Goal: Task Accomplishment & Management: Manage account settings

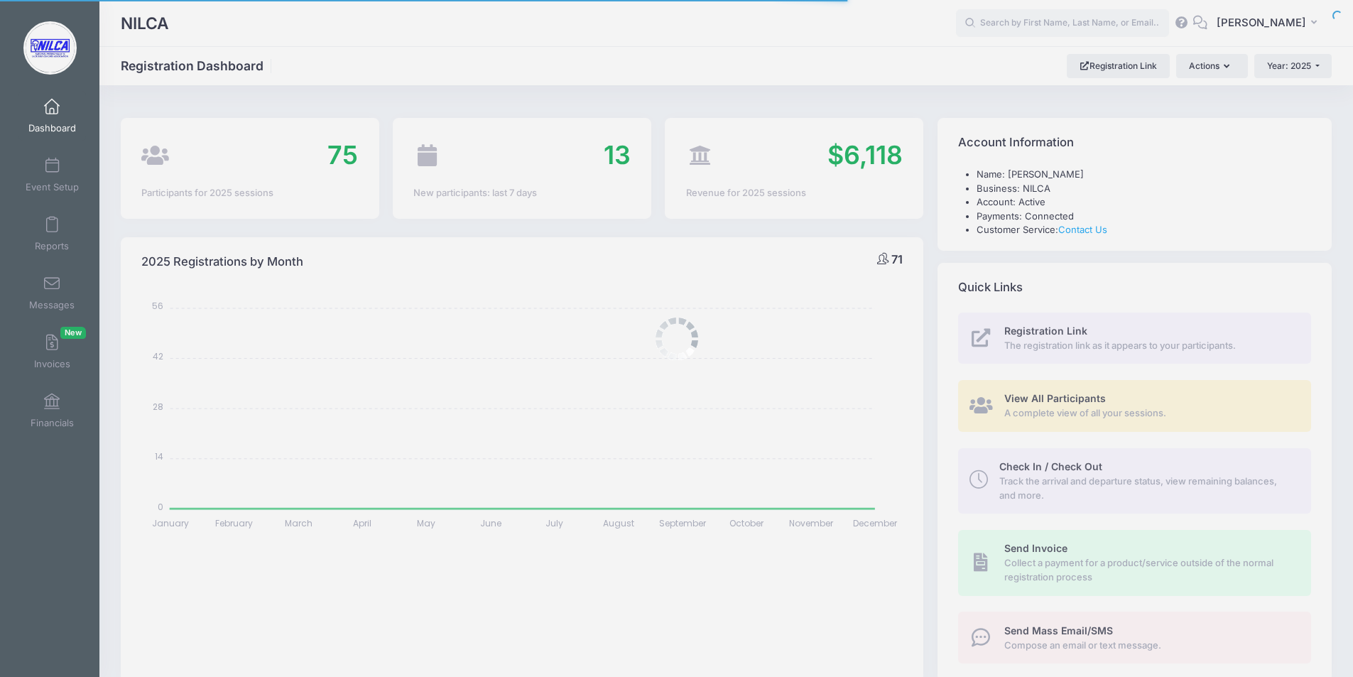
select select
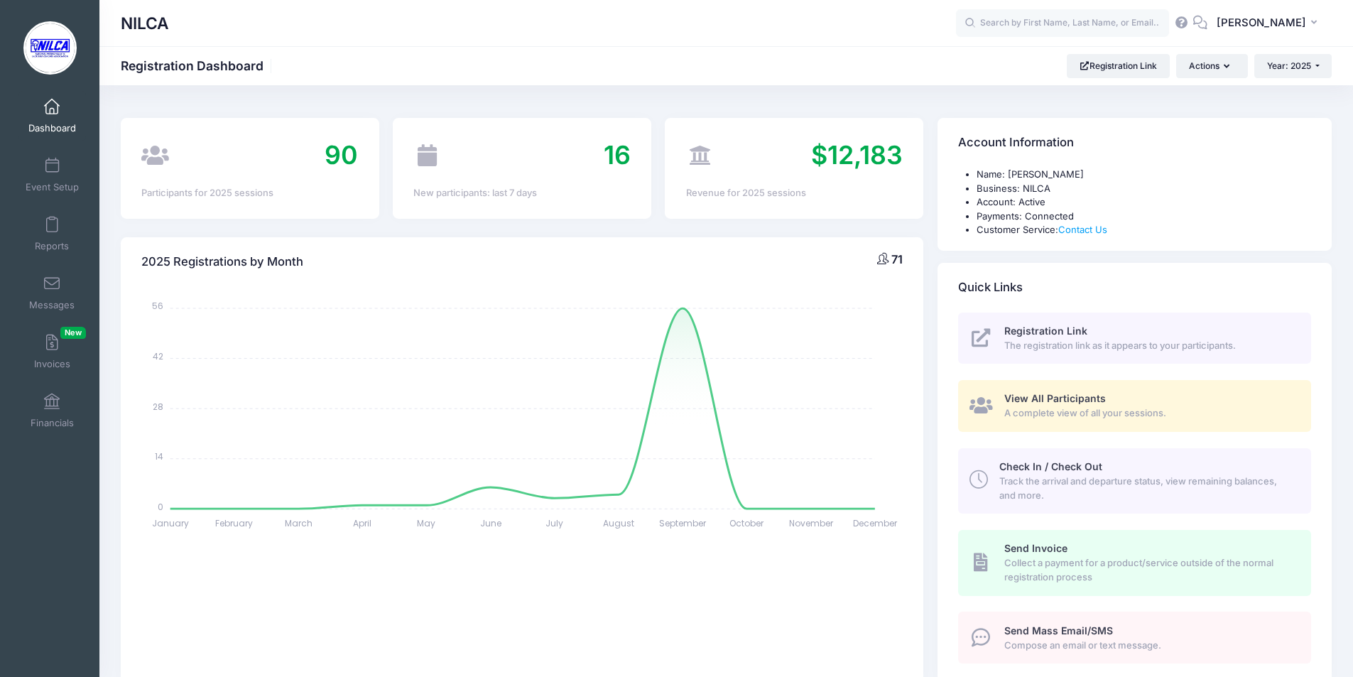
click at [50, 116] on link "Dashboard" at bounding box center [51, 116] width 67 height 50
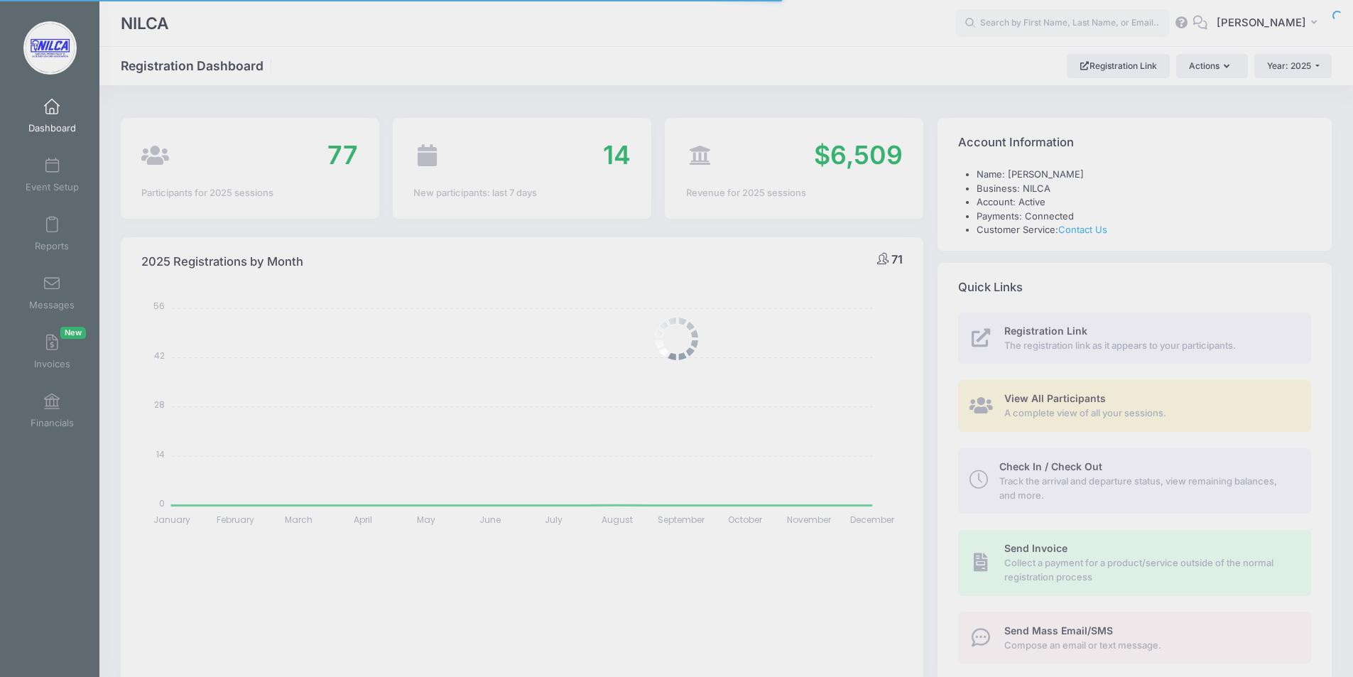
select select
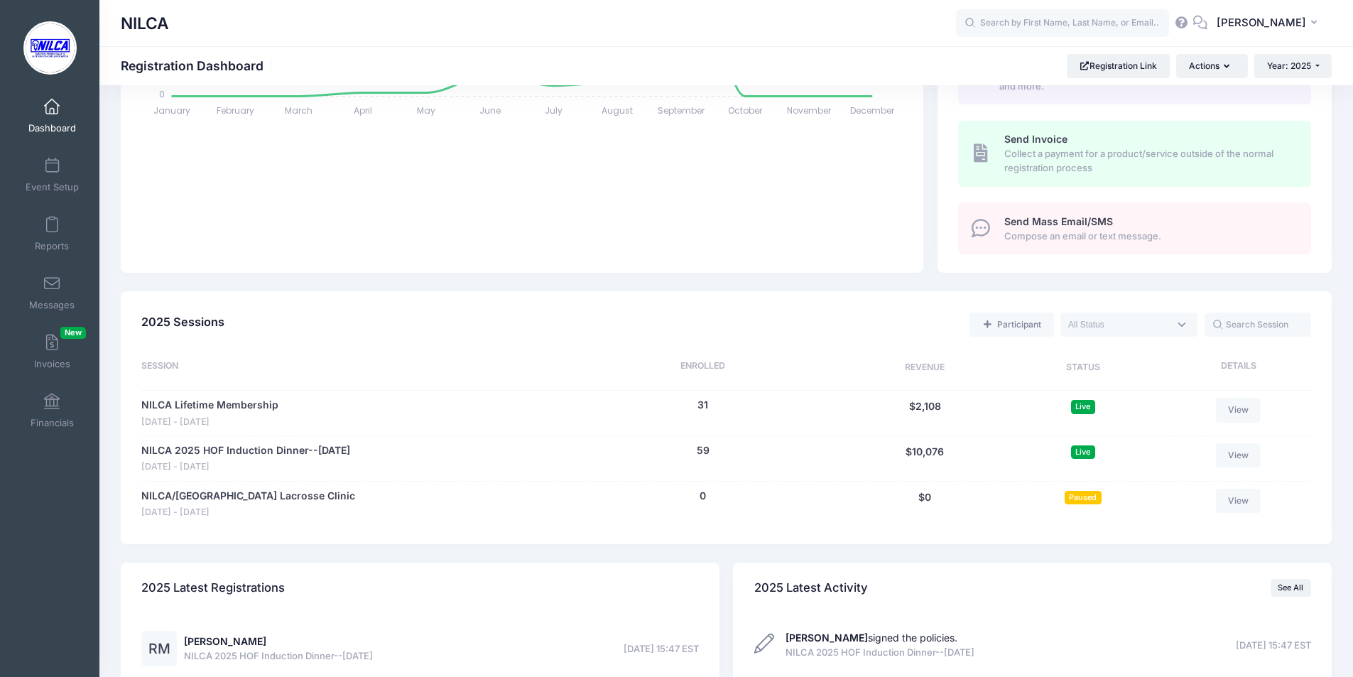
scroll to position [426, 0]
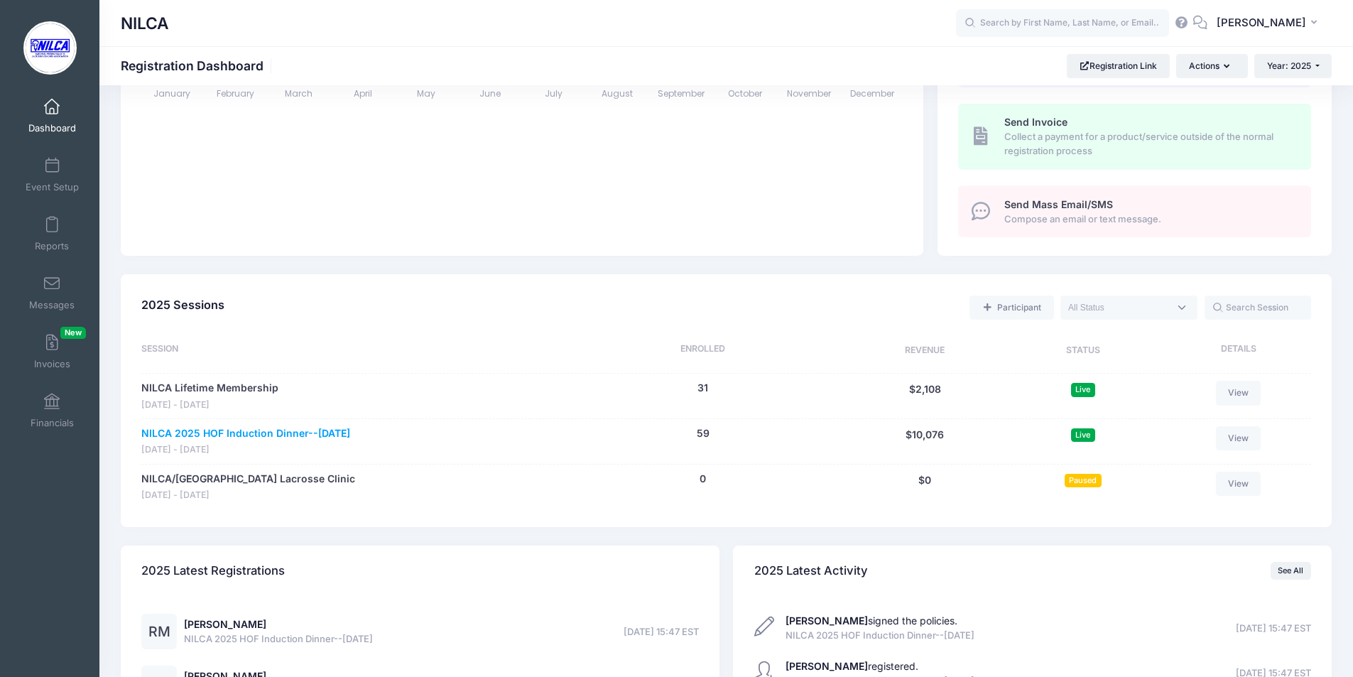
click at [202, 433] on link "NILCA 2025 HOF Induction Dinner--[DATE]" at bounding box center [245, 433] width 209 height 15
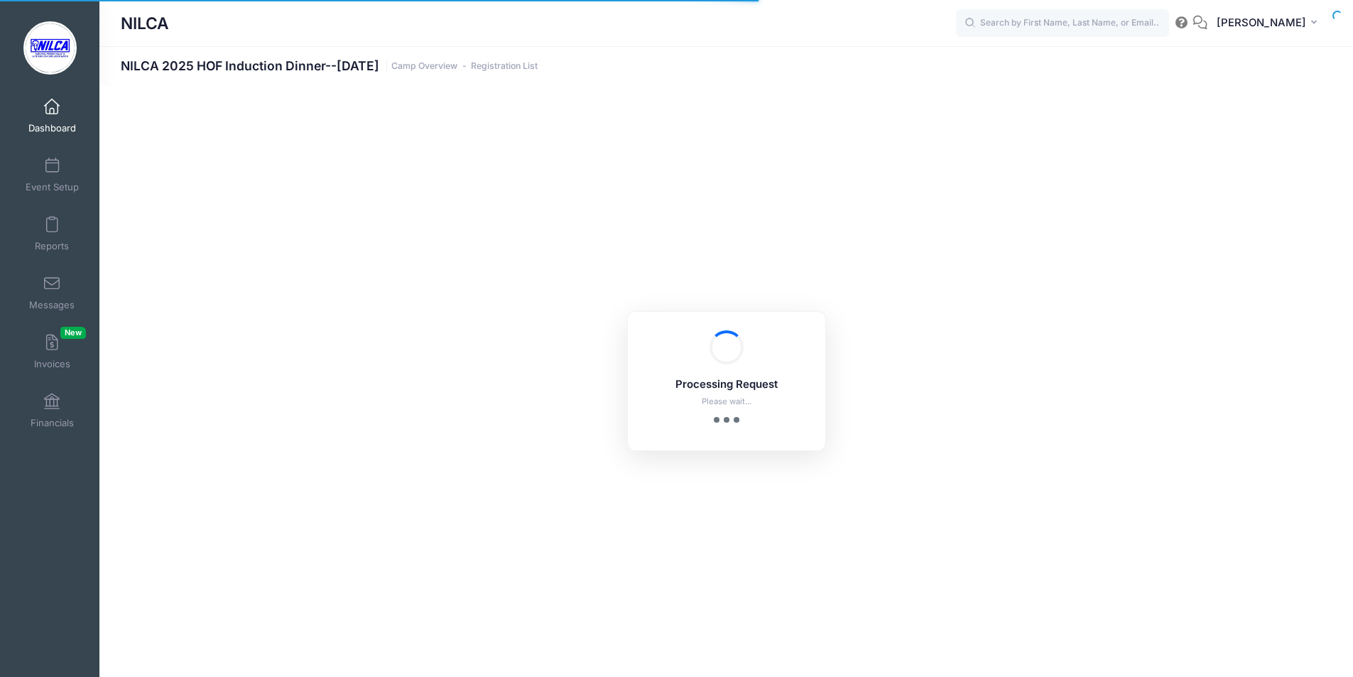
select select "10"
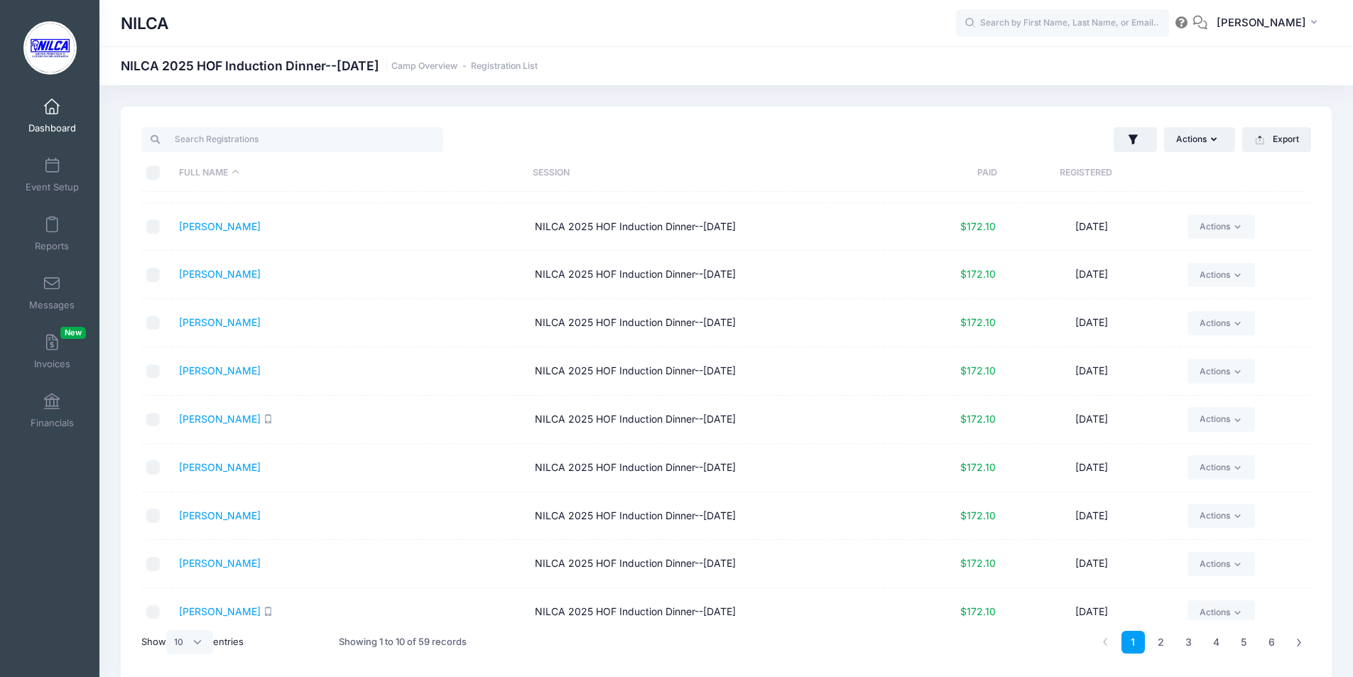
scroll to position [53, 0]
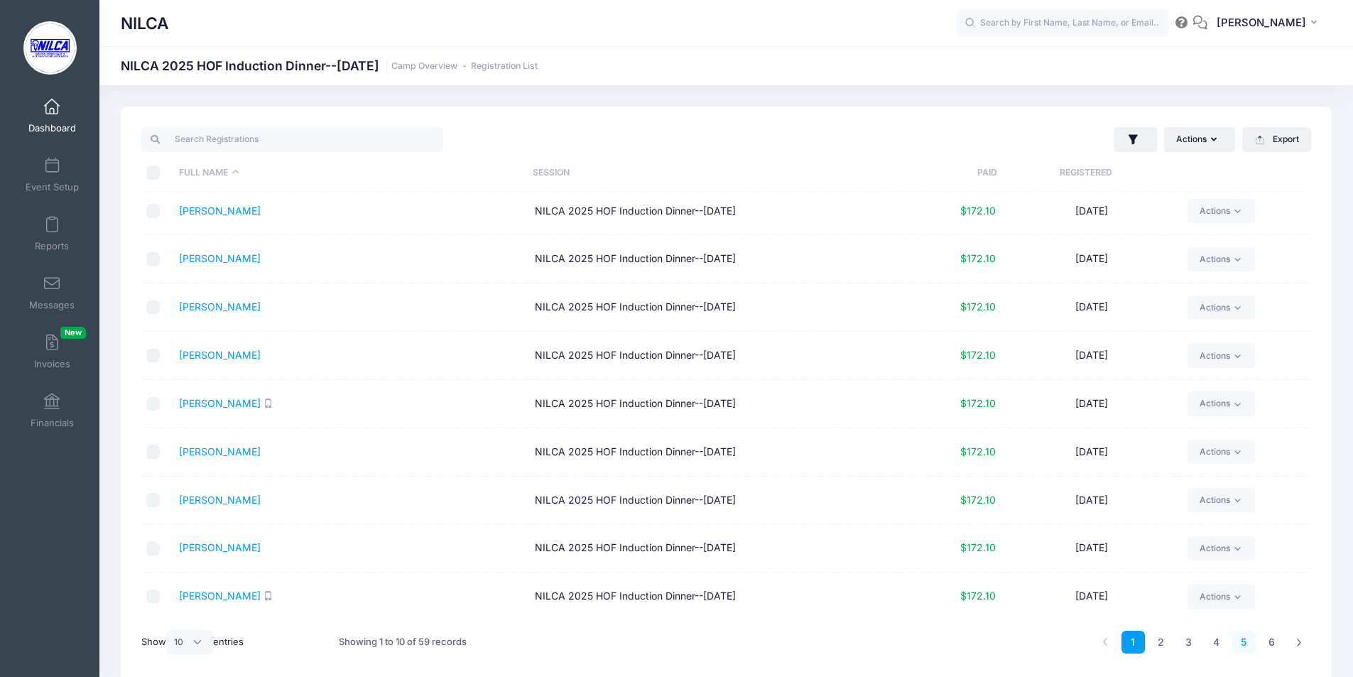
click at [1245, 641] on link "5" at bounding box center [1243, 642] width 23 height 23
click at [1219, 647] on link "4" at bounding box center [1216, 642] width 23 height 23
click at [239, 306] on link "[PERSON_NAME]" at bounding box center [220, 306] width 82 height 12
click at [200, 352] on link "McCarthy, Ray" at bounding box center [220, 355] width 82 height 12
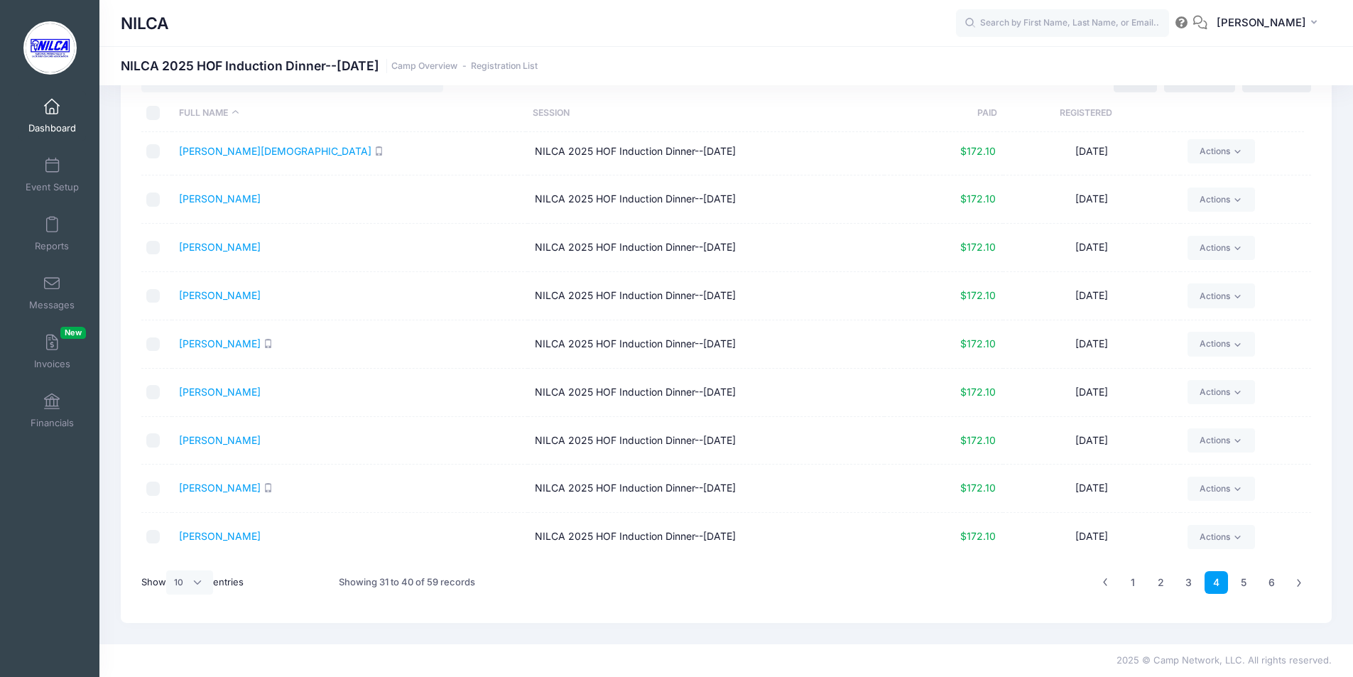
scroll to position [0, 0]
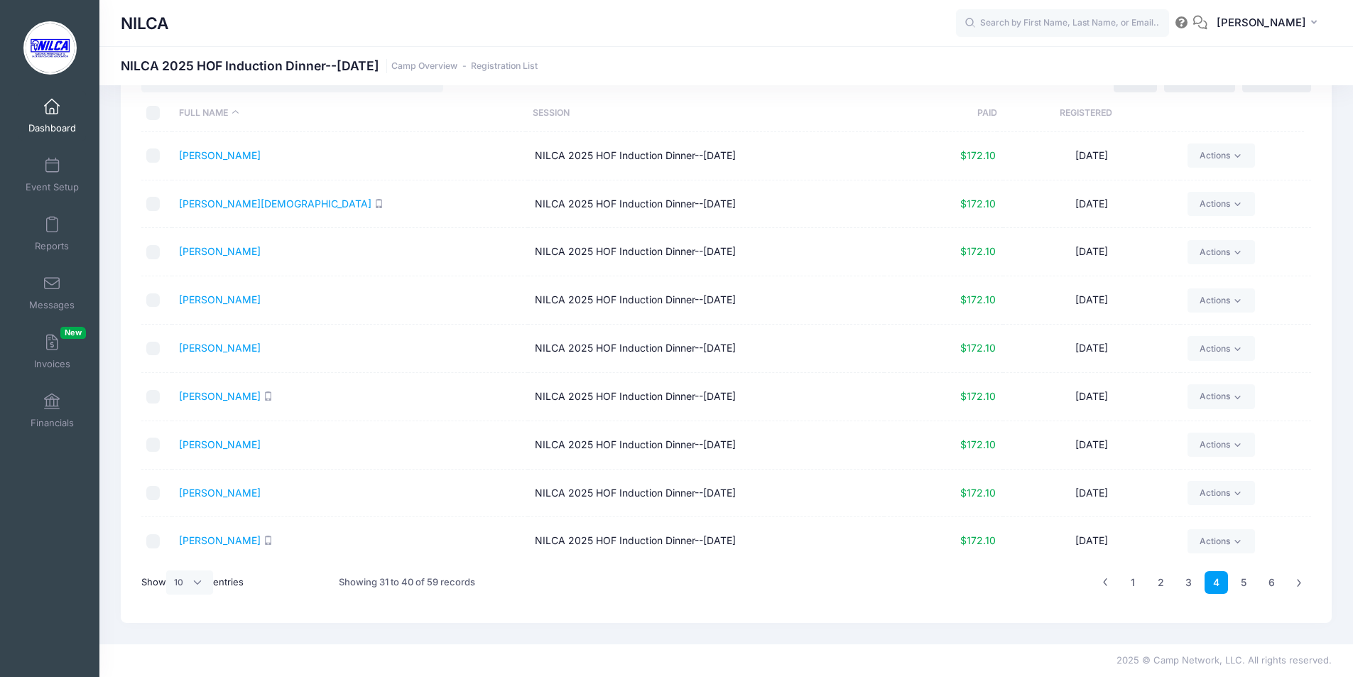
click at [52, 100] on span at bounding box center [52, 107] width 0 height 16
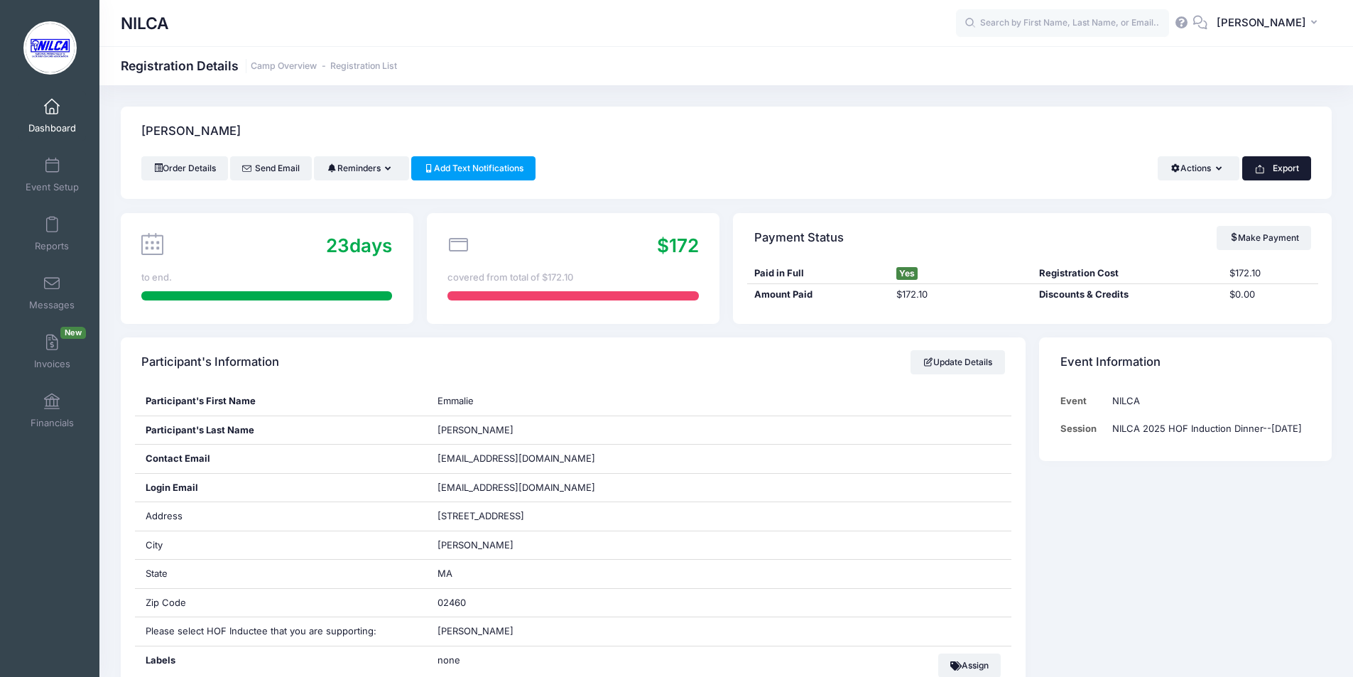
click at [1276, 163] on button "Export" at bounding box center [1276, 168] width 69 height 24
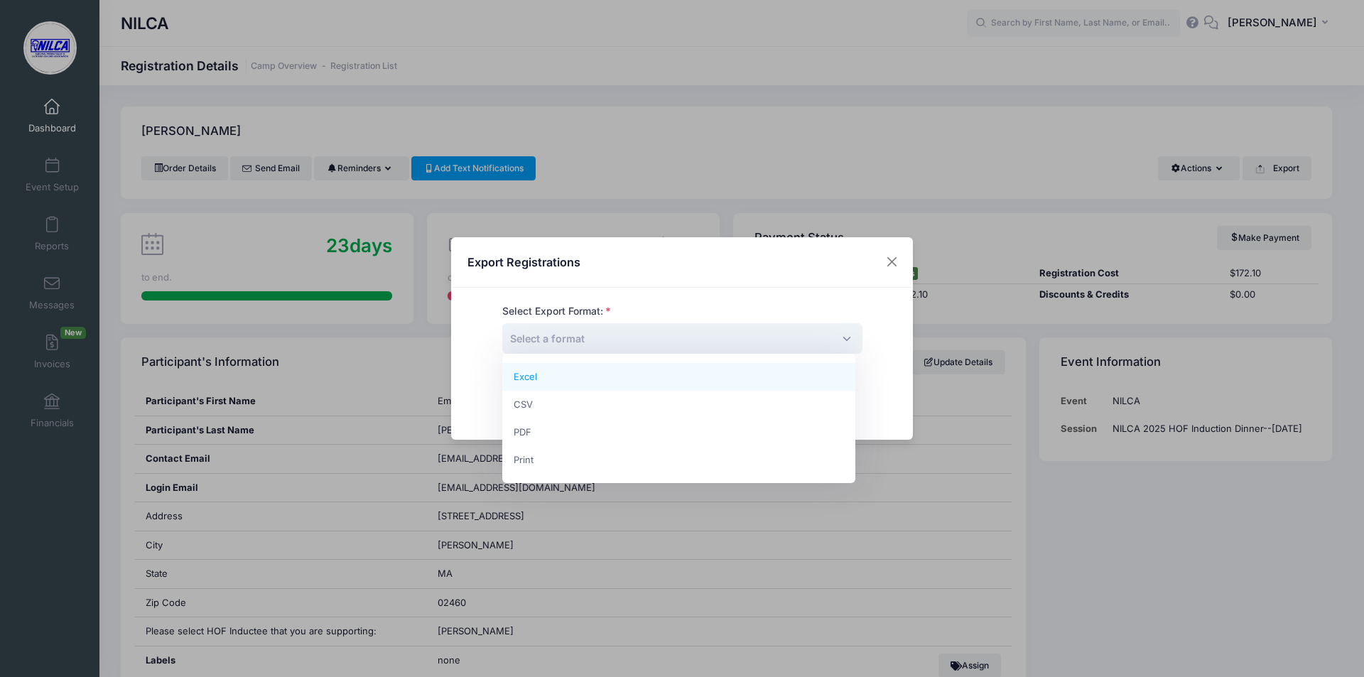
click at [757, 337] on span "Select a format" at bounding box center [682, 338] width 360 height 31
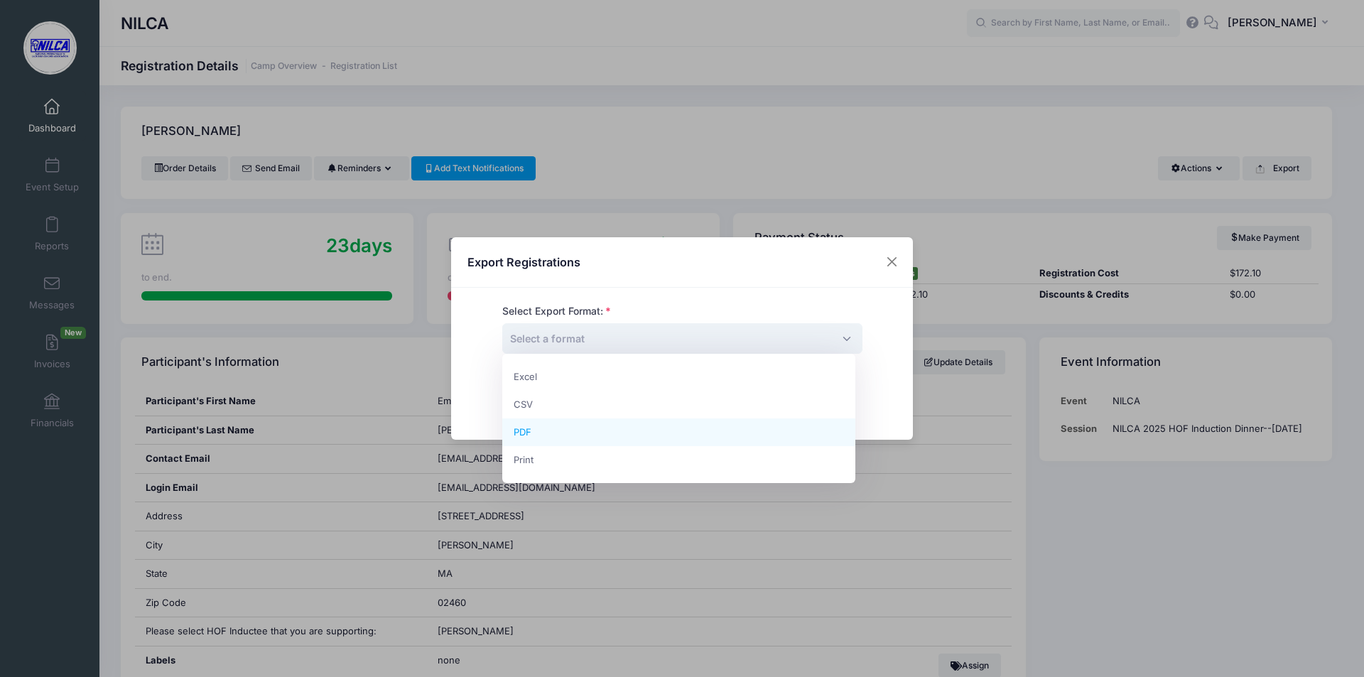
select select "pdf"
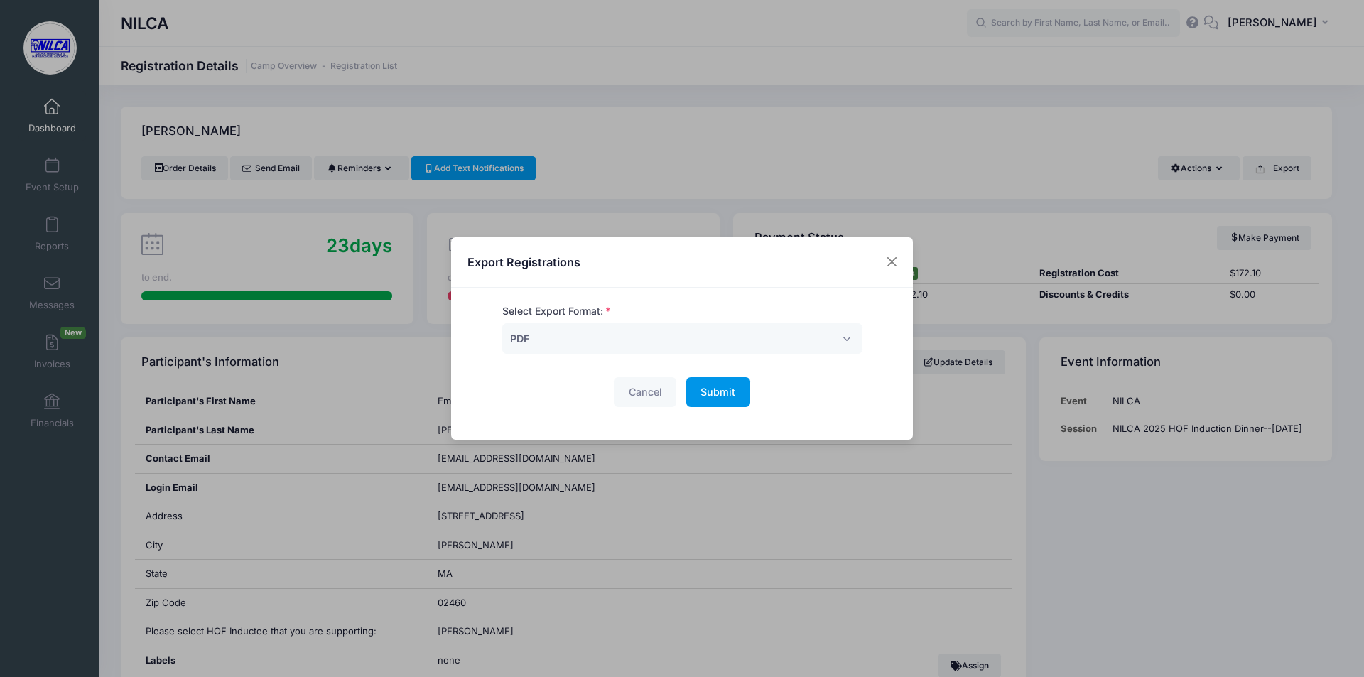
click at [697, 393] on button "Submit Please wait..." at bounding box center [718, 392] width 64 height 31
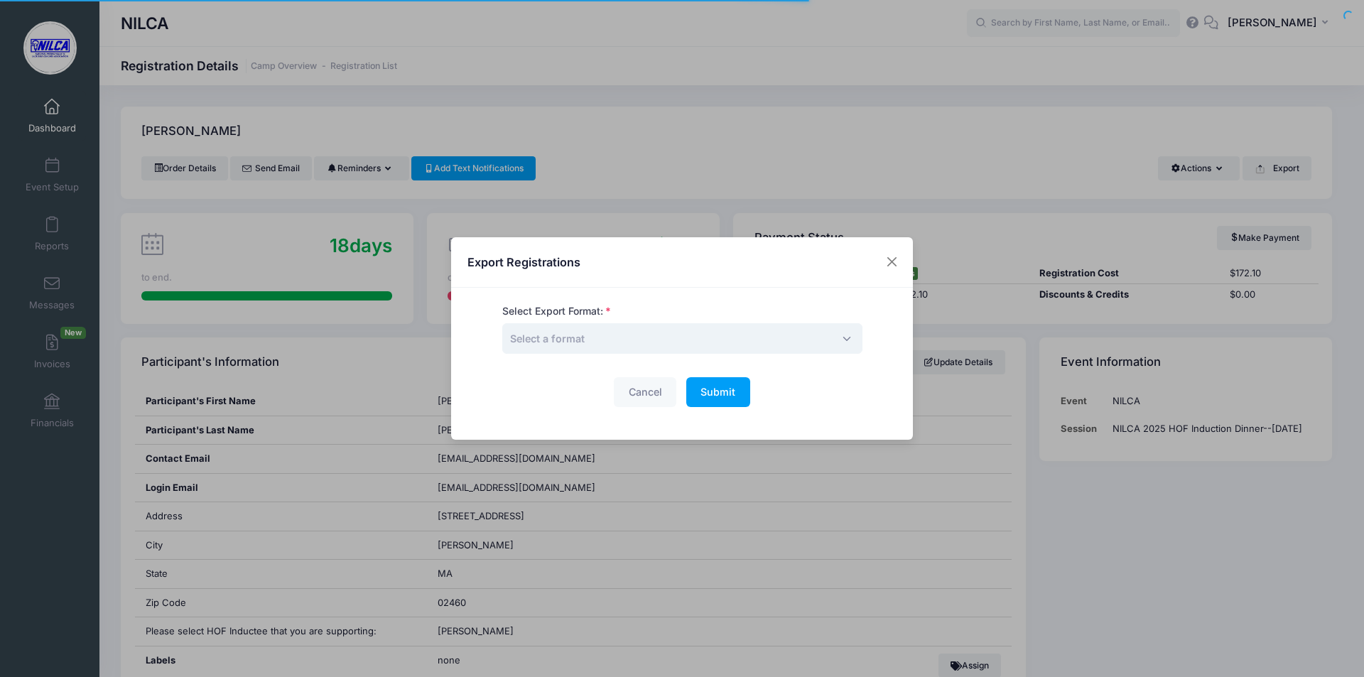
click at [752, 342] on span "Select a format" at bounding box center [682, 338] width 360 height 31
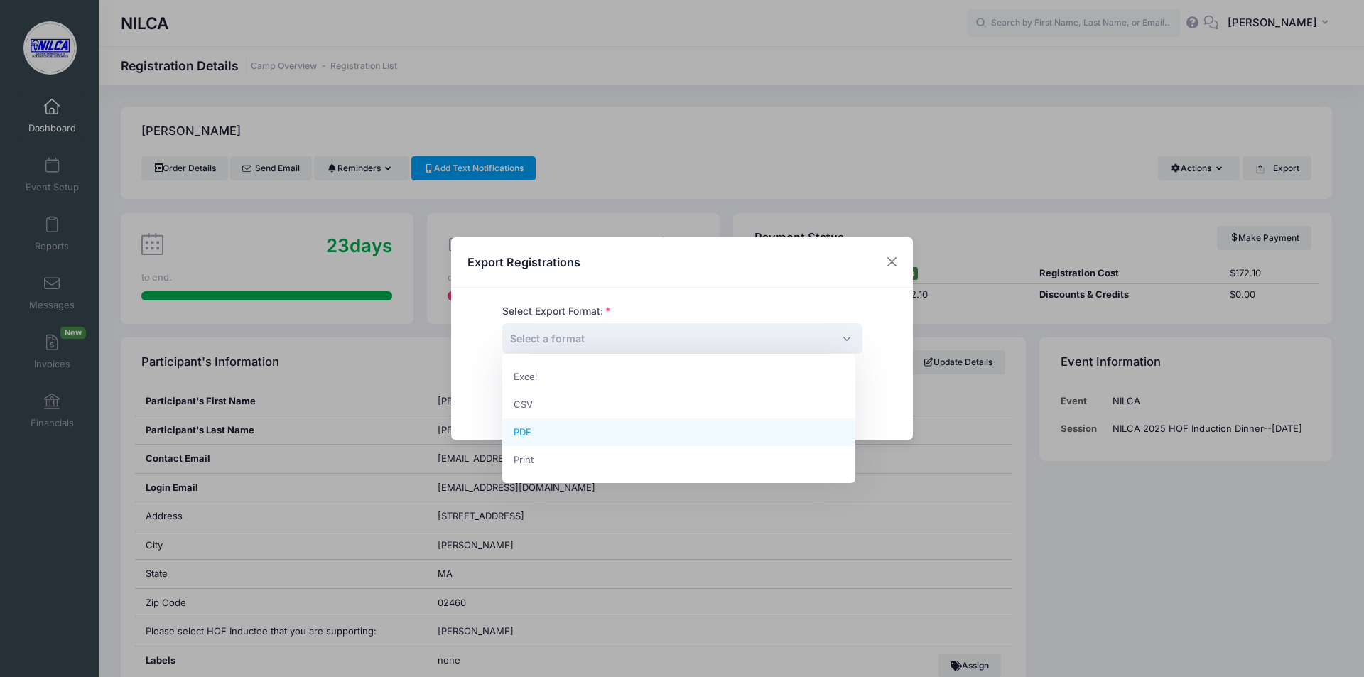
select select "pdf"
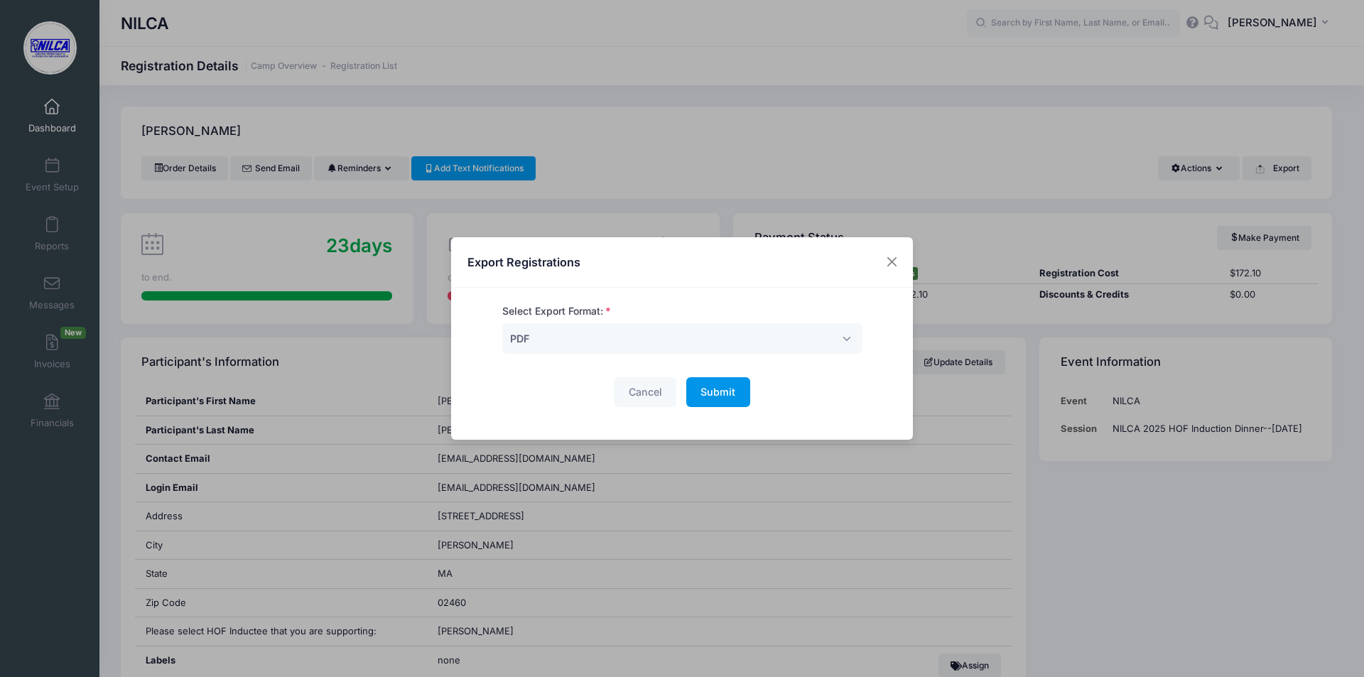
click at [721, 399] on button "Submit Please wait..." at bounding box center [718, 392] width 64 height 31
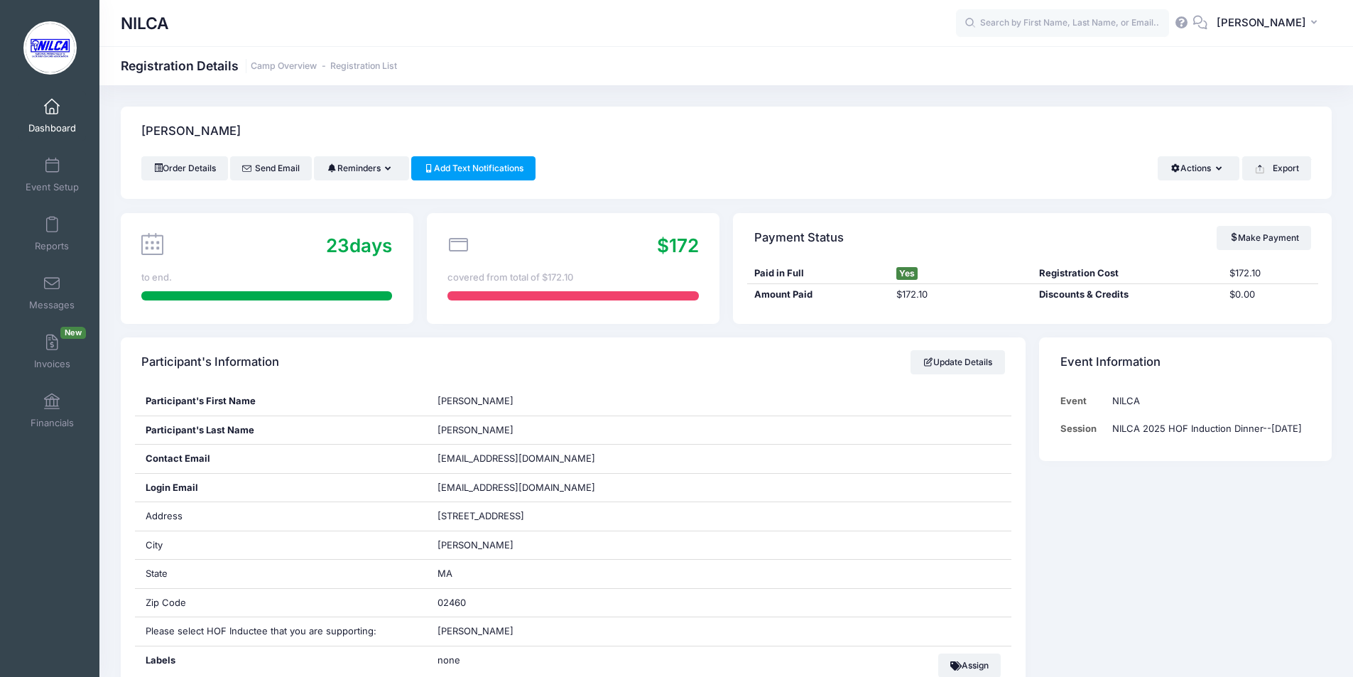
click at [52, 112] on span at bounding box center [52, 107] width 0 height 16
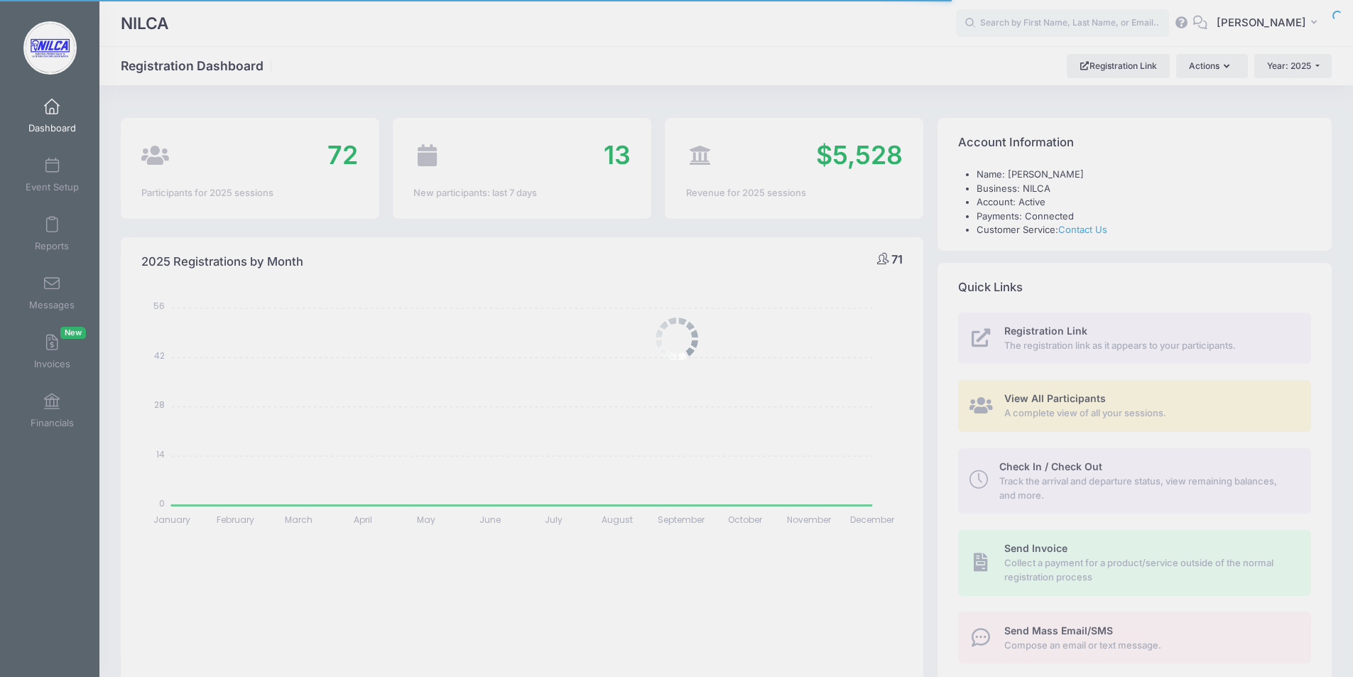
select select
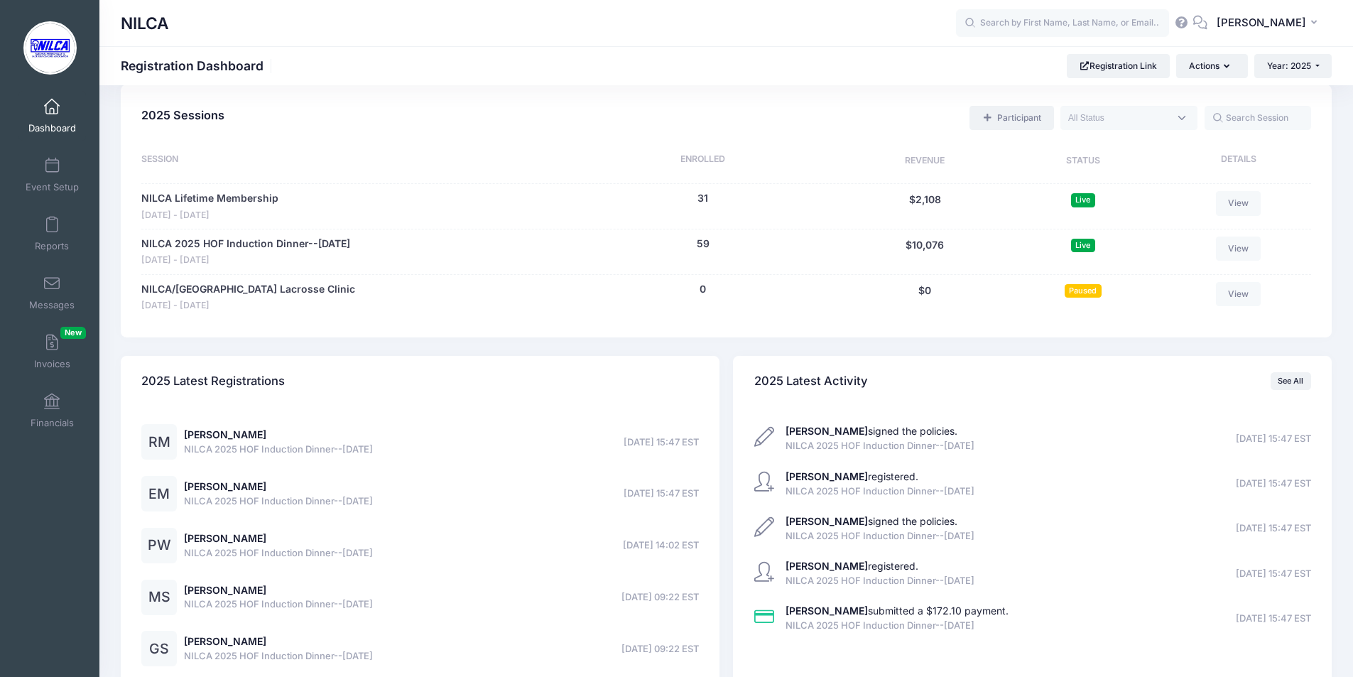
scroll to position [639, 0]
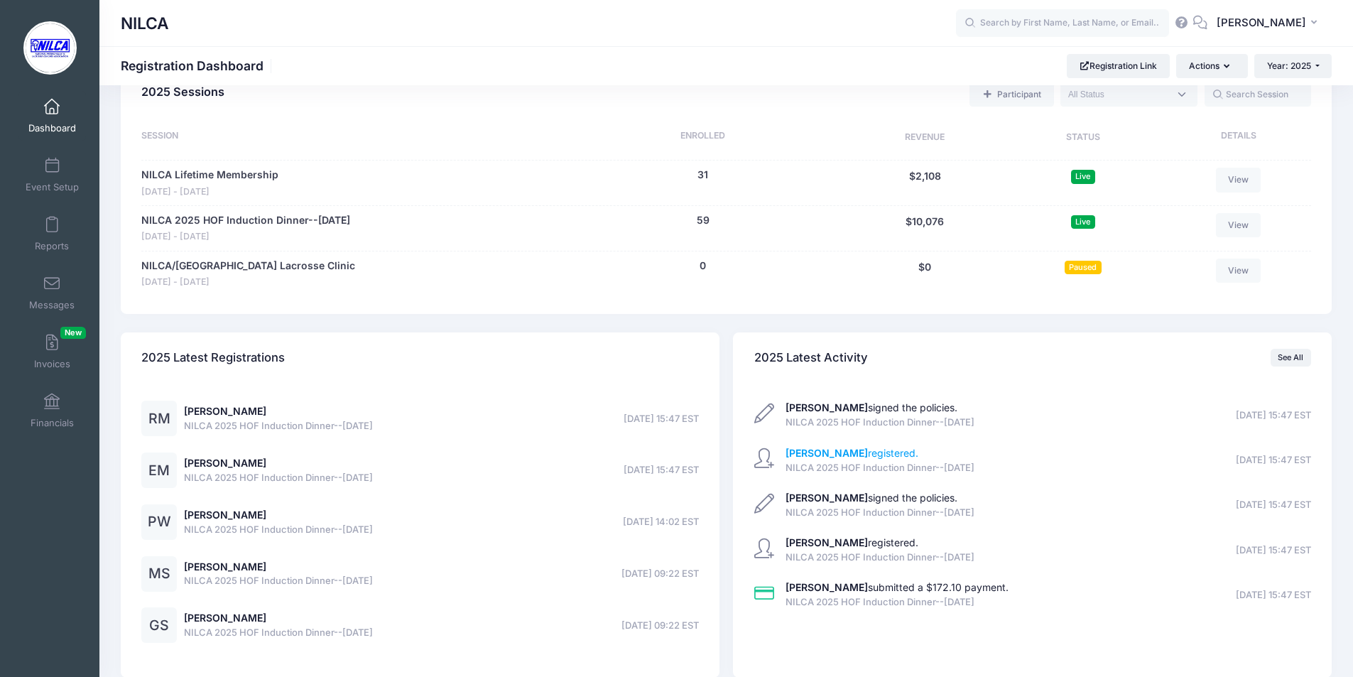
click at [866, 452] on link "[PERSON_NAME] registered." at bounding box center [852, 453] width 133 height 12
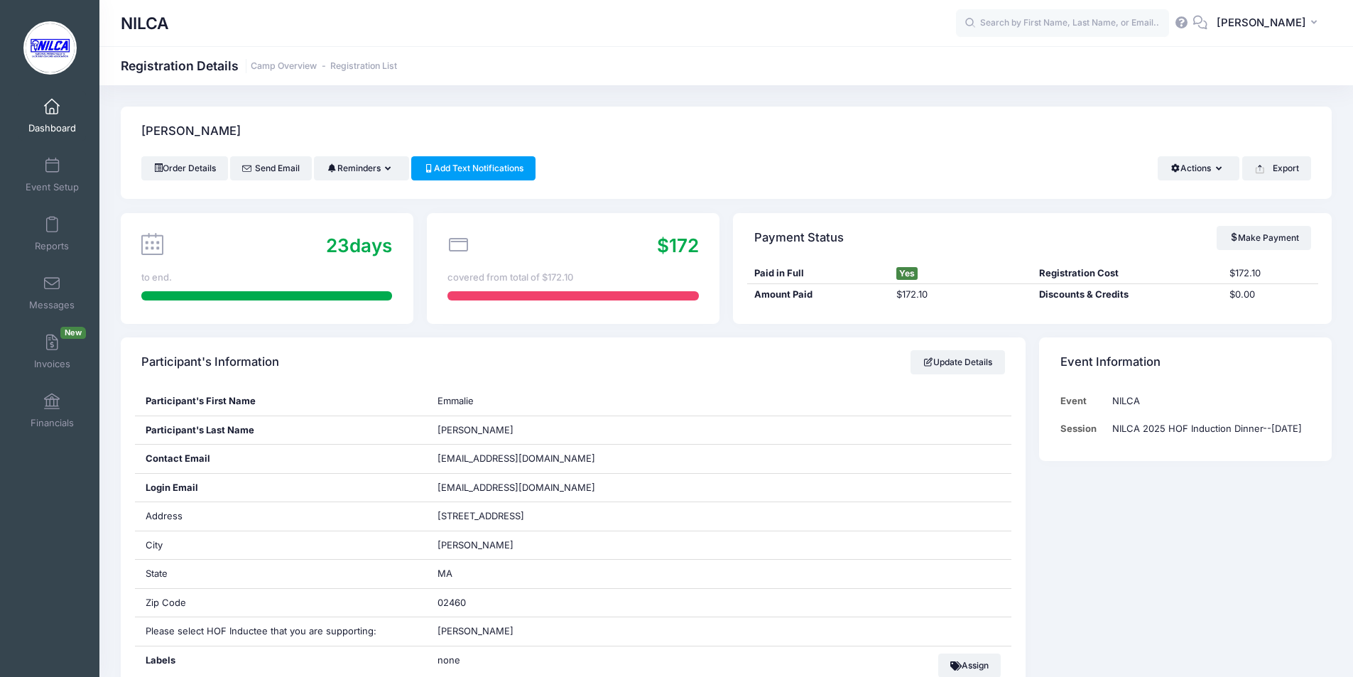
click at [52, 99] on span at bounding box center [52, 107] width 0 height 16
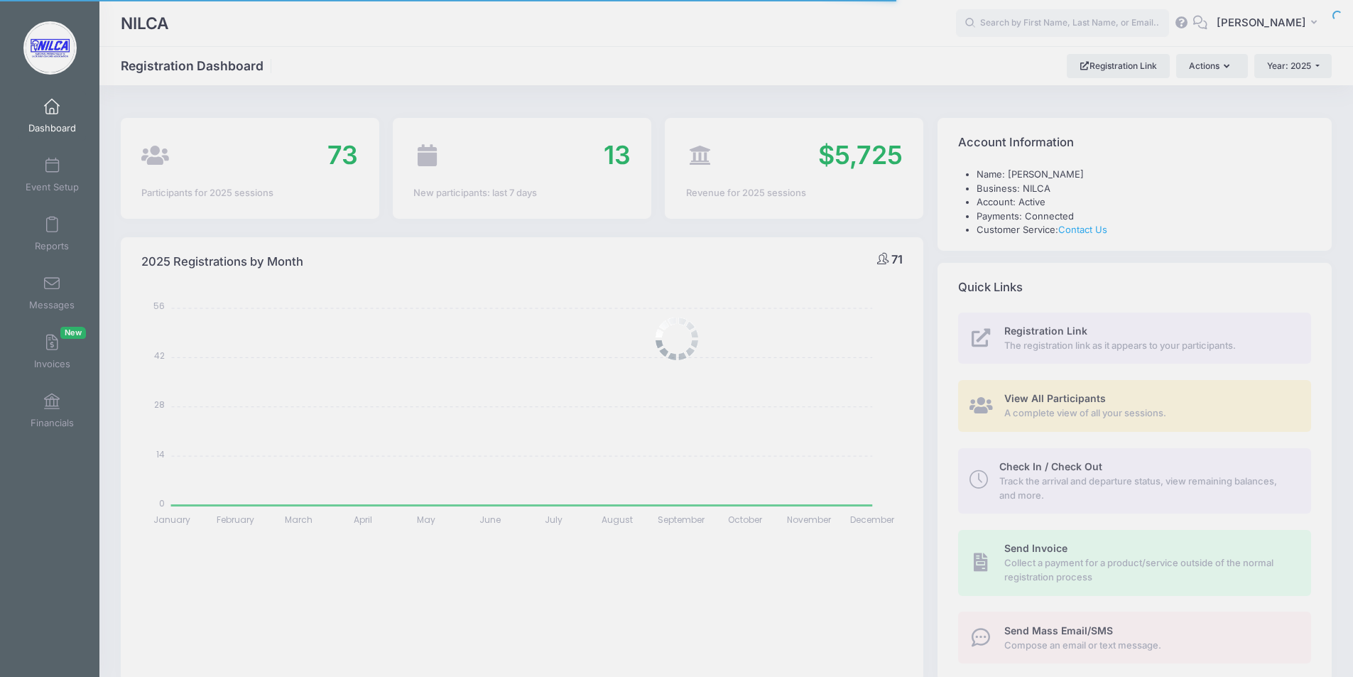
select select
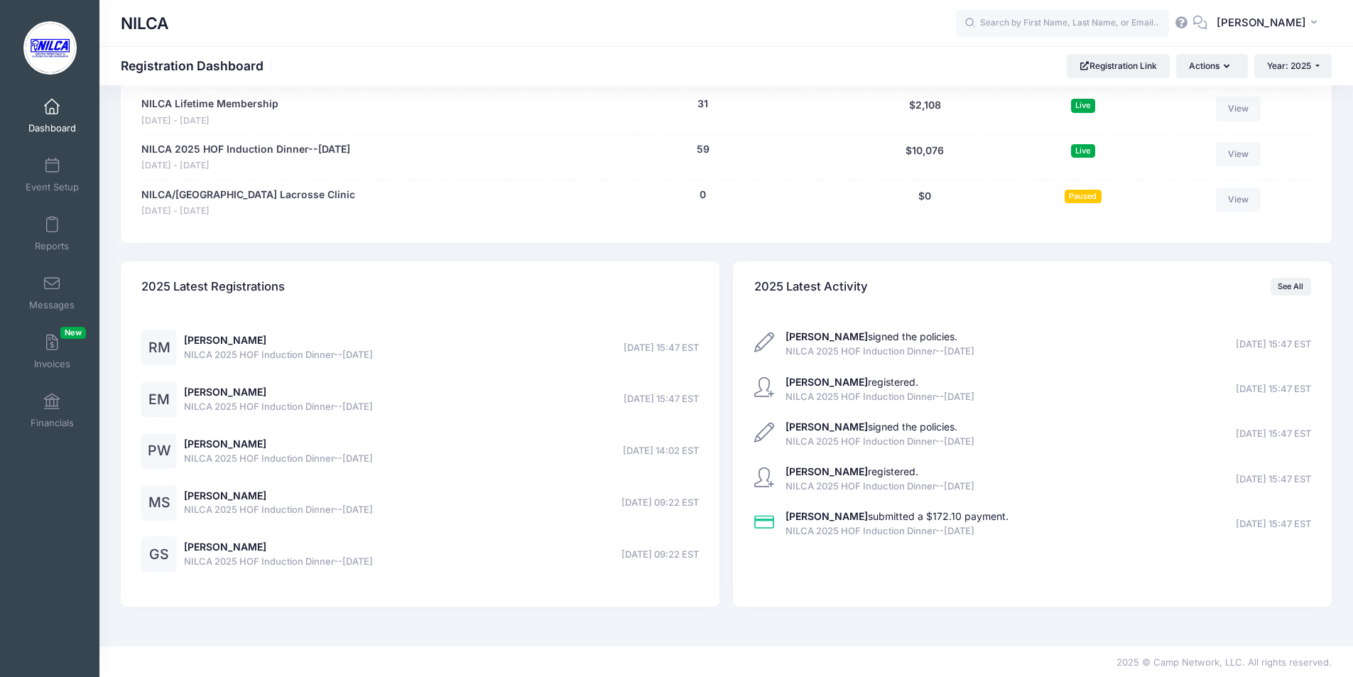
scroll to position [712, 0]
click at [1292, 287] on link "See All" at bounding box center [1291, 284] width 40 height 17
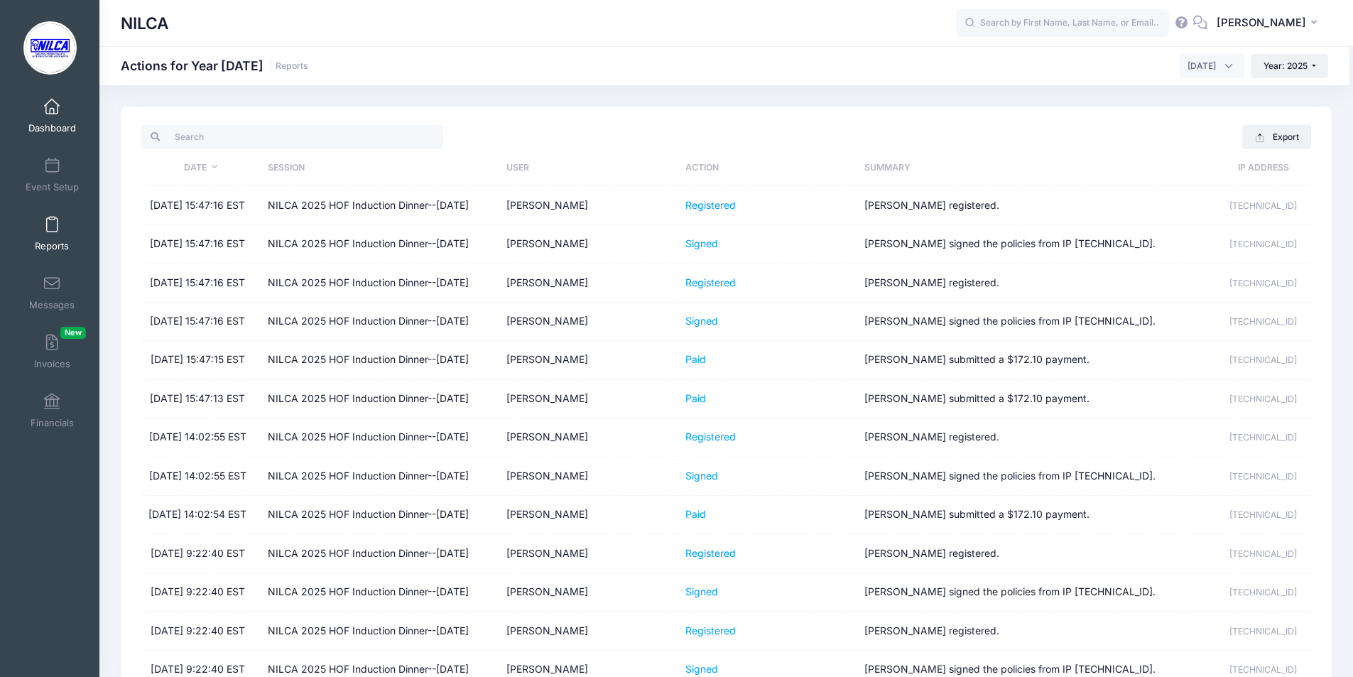
click at [59, 100] on link "Dashboard" at bounding box center [51, 116] width 67 height 50
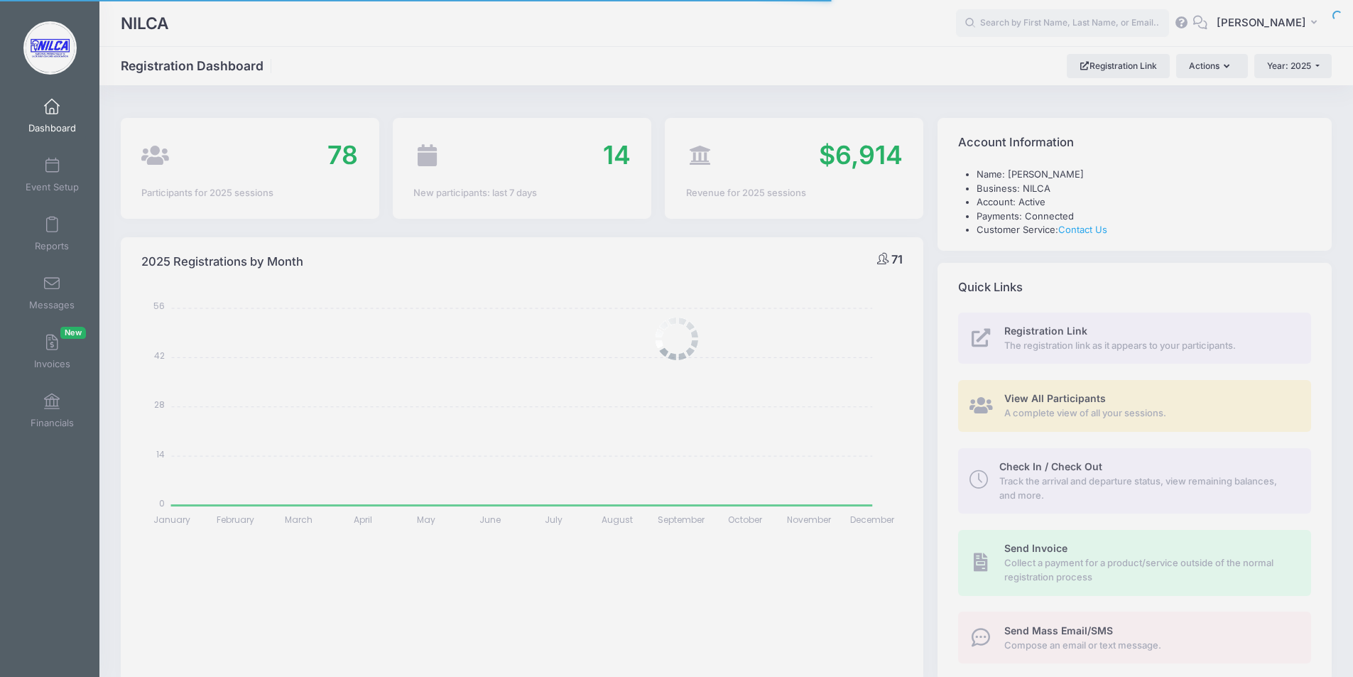
select select
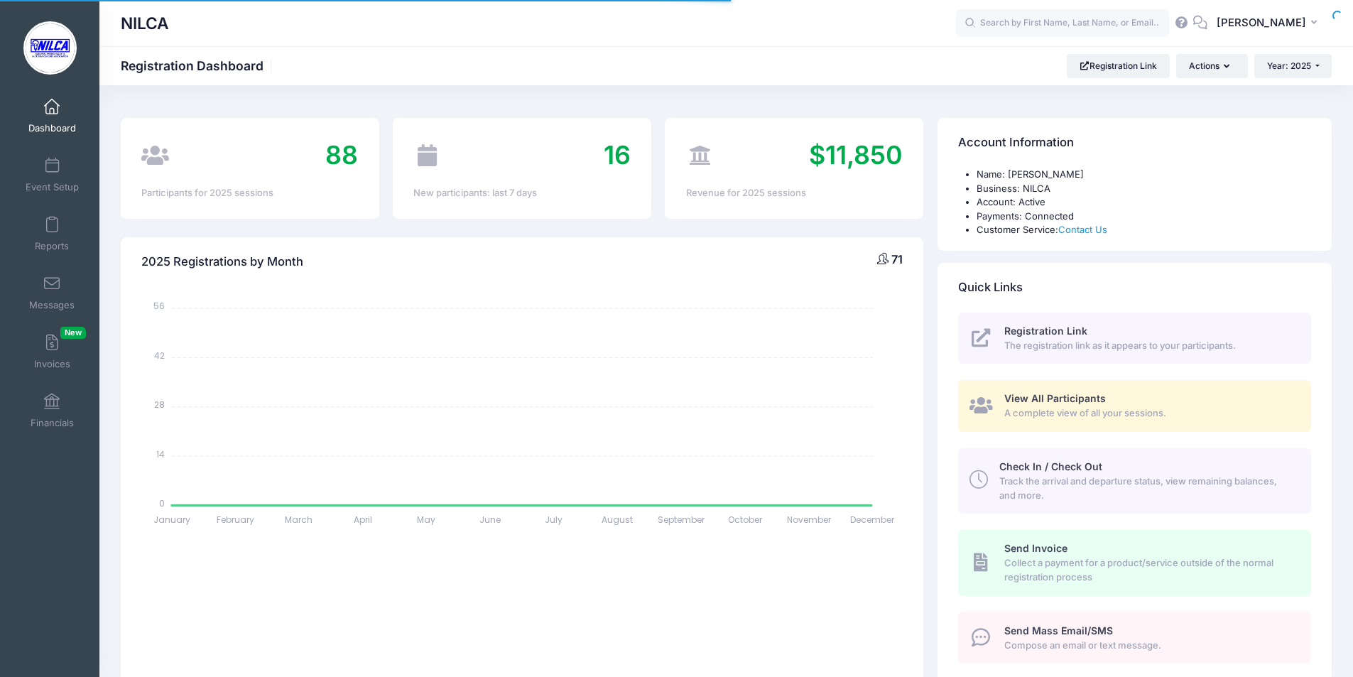
select select
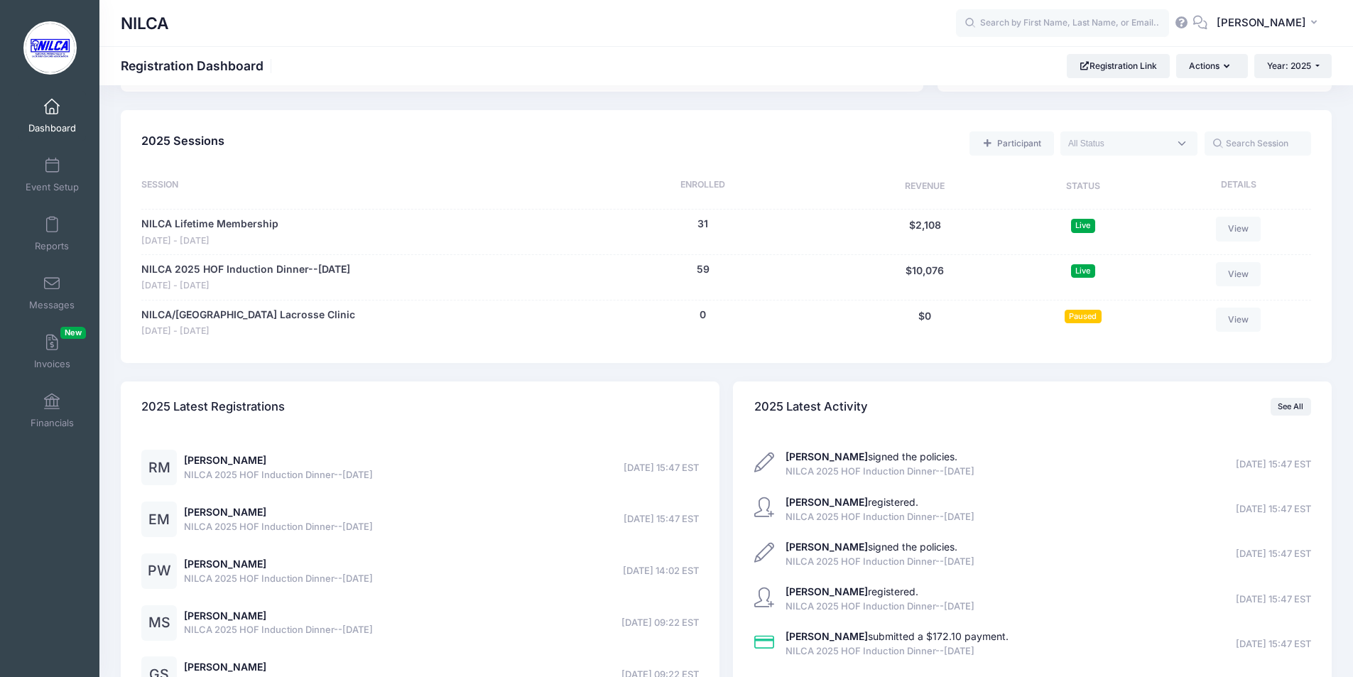
scroll to position [710, 0]
